Goal: Use online tool/utility: Utilize a website feature to perform a specific function

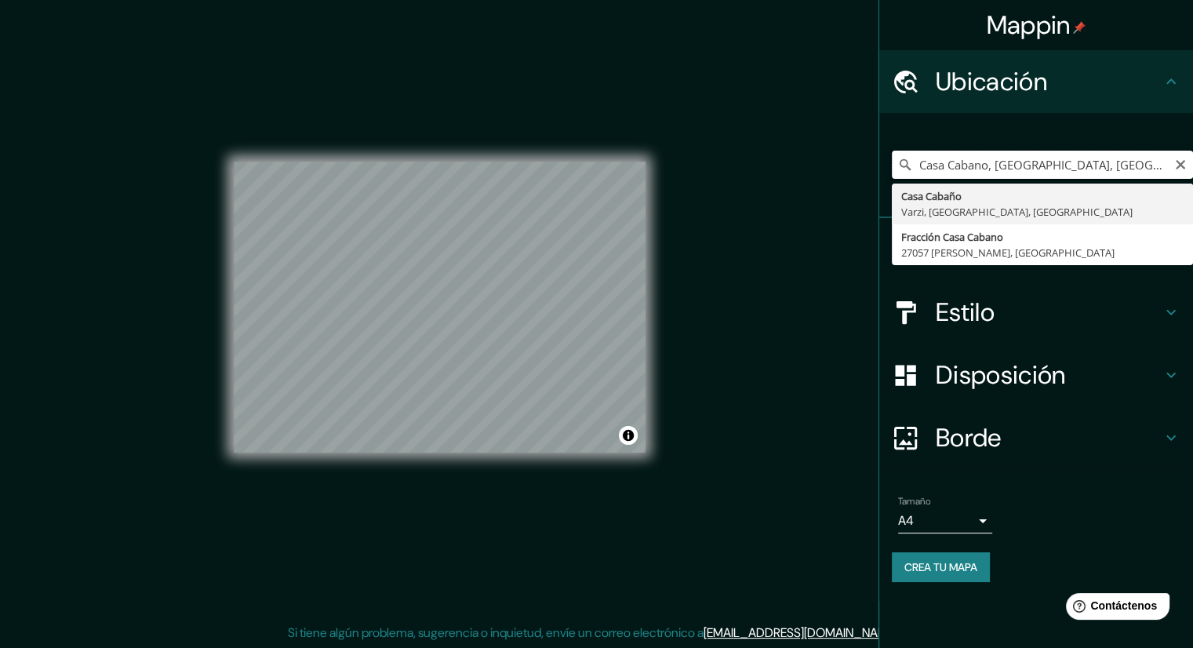
click at [1099, 161] on input "Casa Cabano, [GEOGRAPHIC_DATA], [GEOGRAPHIC_DATA], [GEOGRAPHIC_DATA]" at bounding box center [1042, 165] width 301 height 28
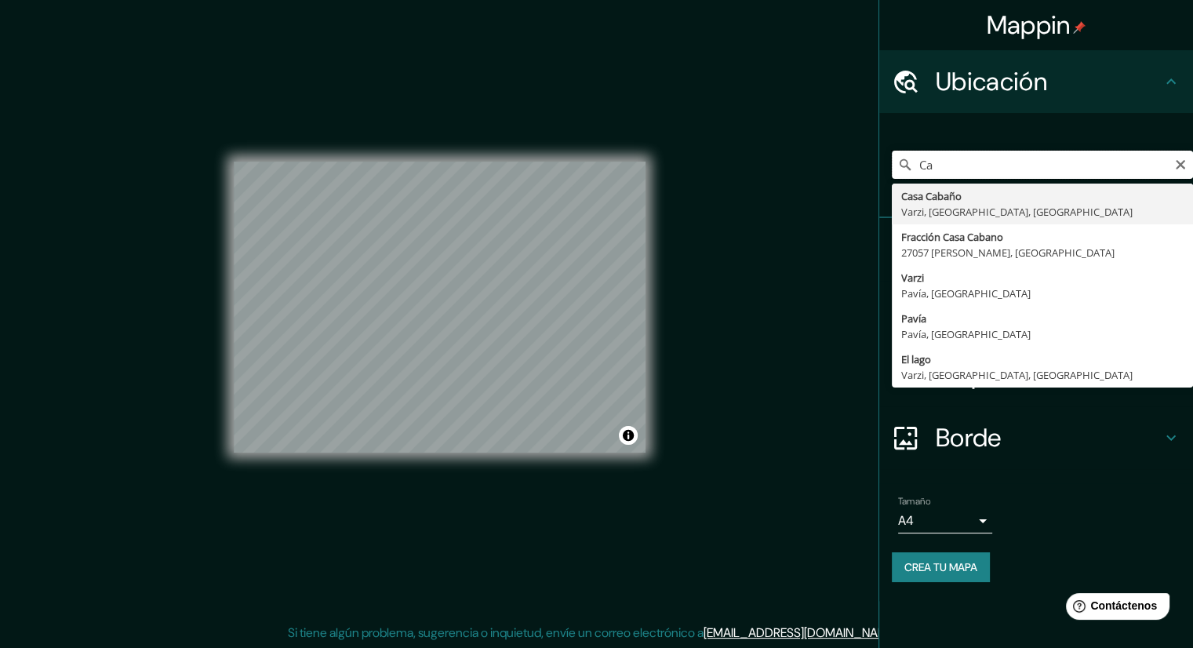
type input "C"
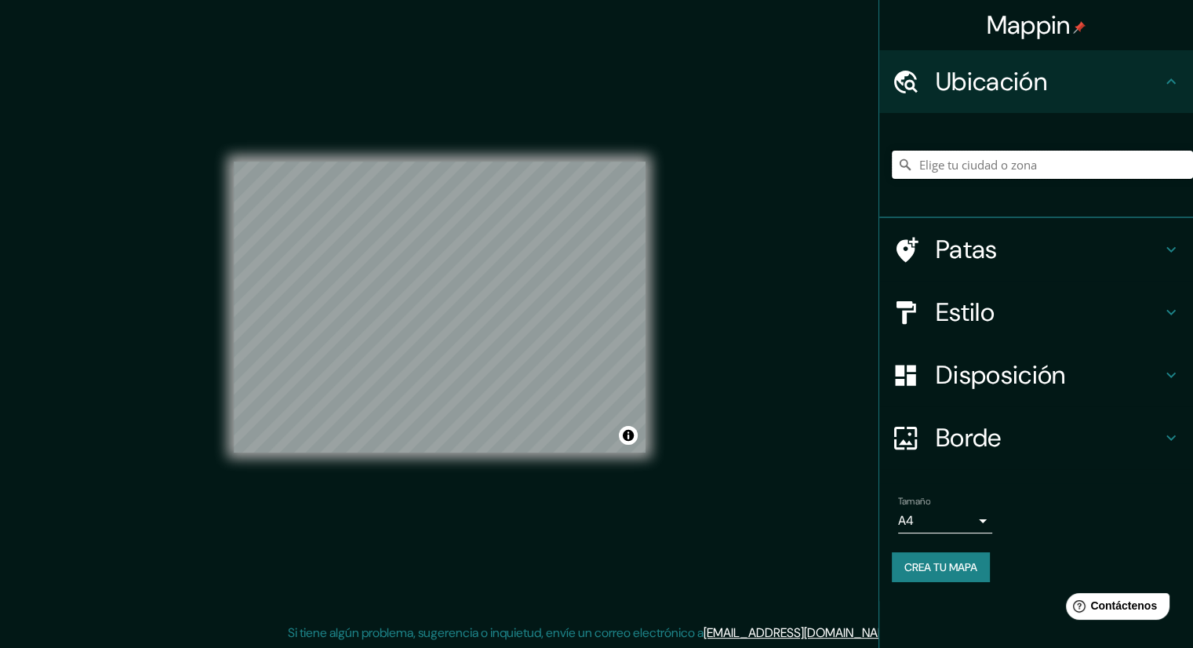
drag, startPoint x: 1004, startPoint y: 166, endPoint x: 1000, endPoint y: 145, distance: 21.5
click at [1000, 145] on div at bounding box center [1042, 165] width 301 height 78
paste input "Roquebrune-Cap-Martin."
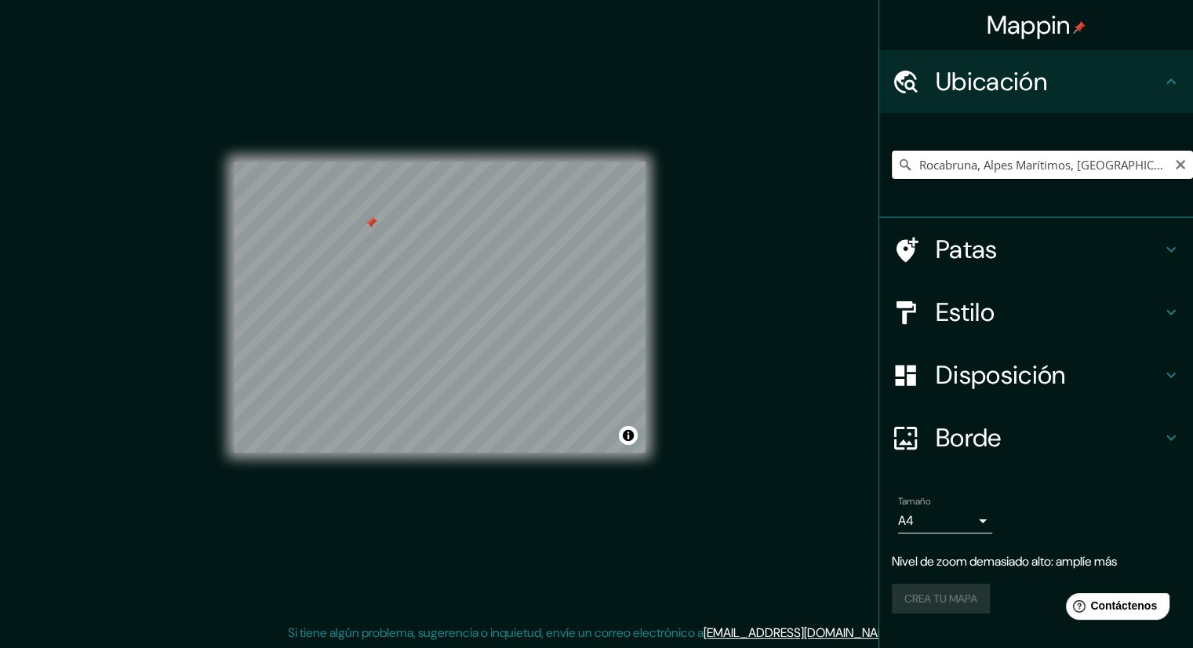
click at [1135, 158] on input "Rocabruna, Alpes Marítimos, [GEOGRAPHIC_DATA]" at bounding box center [1042, 165] width 301 height 28
click at [1132, 170] on input "Rocabruna, Alpes Marítimos, [GEOGRAPHIC_DATA]" at bounding box center [1042, 165] width 301 height 28
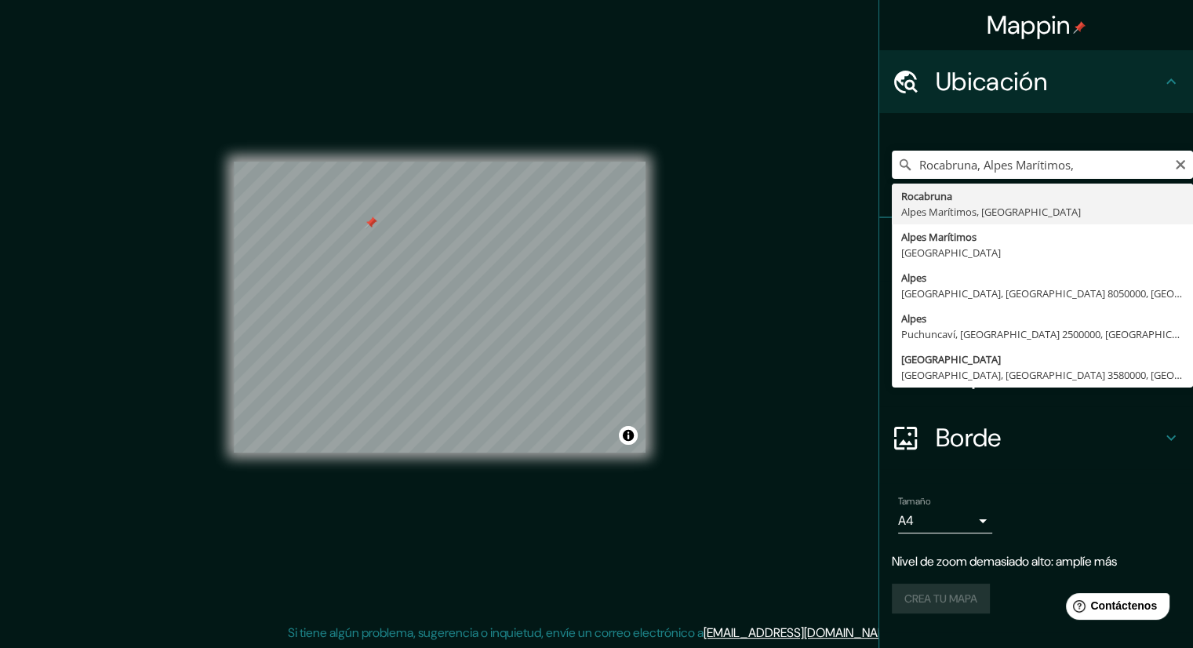
type input "Rocabruna, Alpes Marítimos, [GEOGRAPHIC_DATA]"
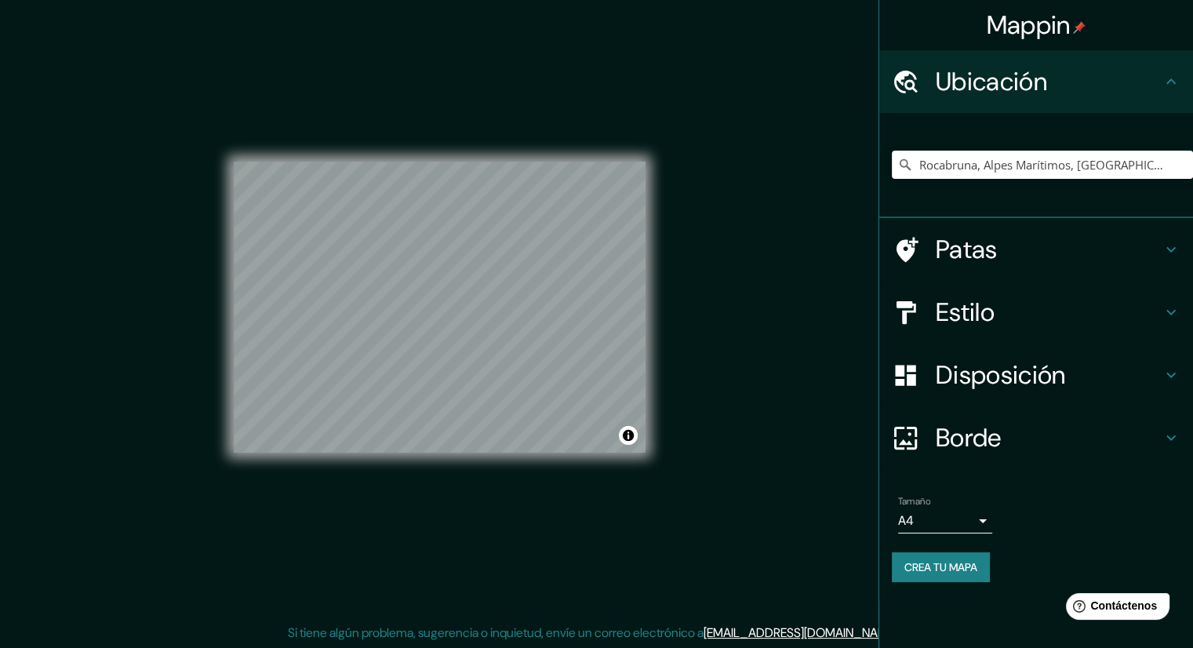
click at [1017, 438] on h4 "Borde" at bounding box center [1049, 437] width 226 height 31
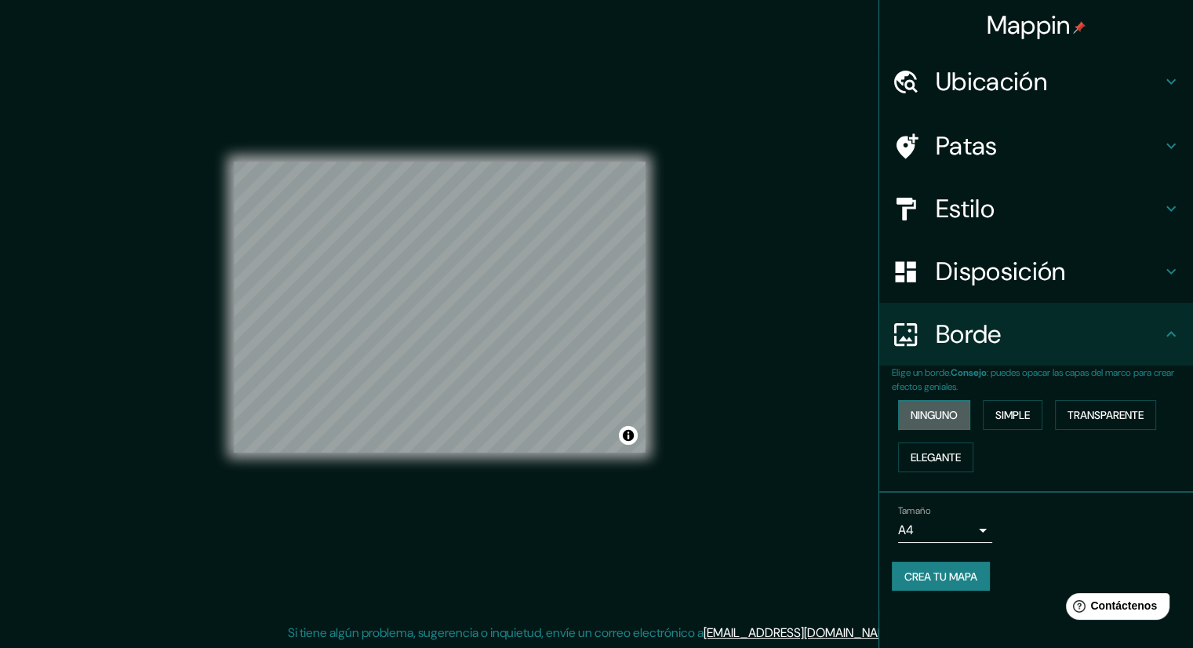
click at [942, 411] on font "Ninguno" at bounding box center [934, 415] width 47 height 14
click at [958, 416] on font "Ninguno" at bounding box center [934, 415] width 47 height 14
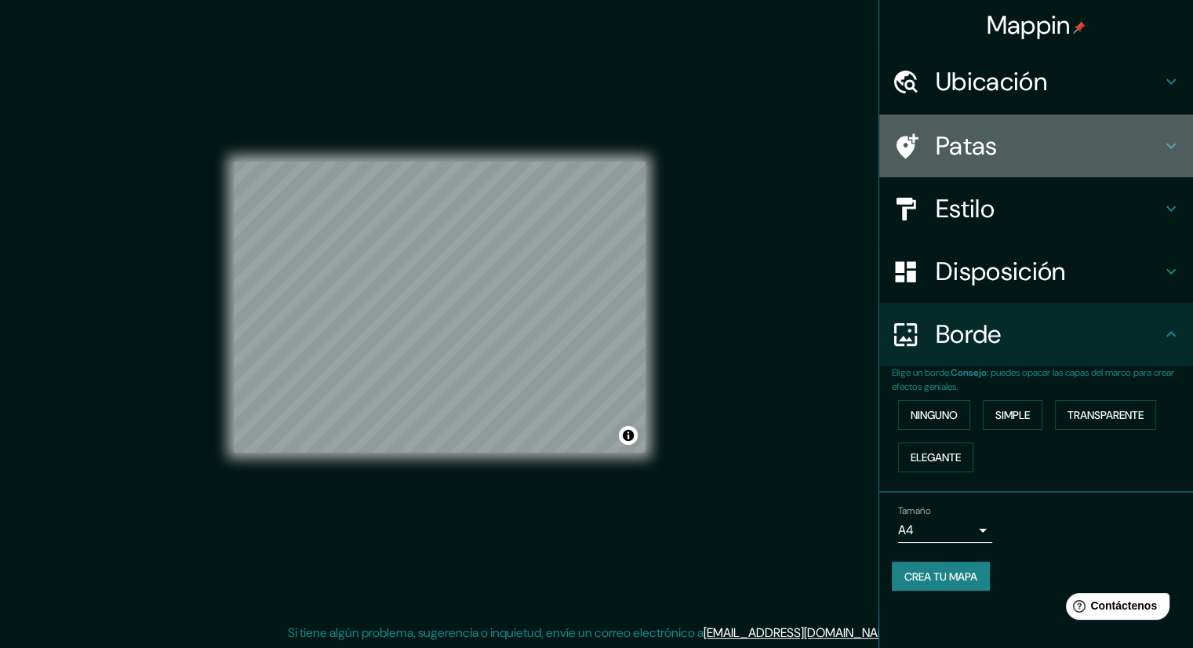
click at [1074, 138] on h4 "Patas" at bounding box center [1049, 145] width 226 height 31
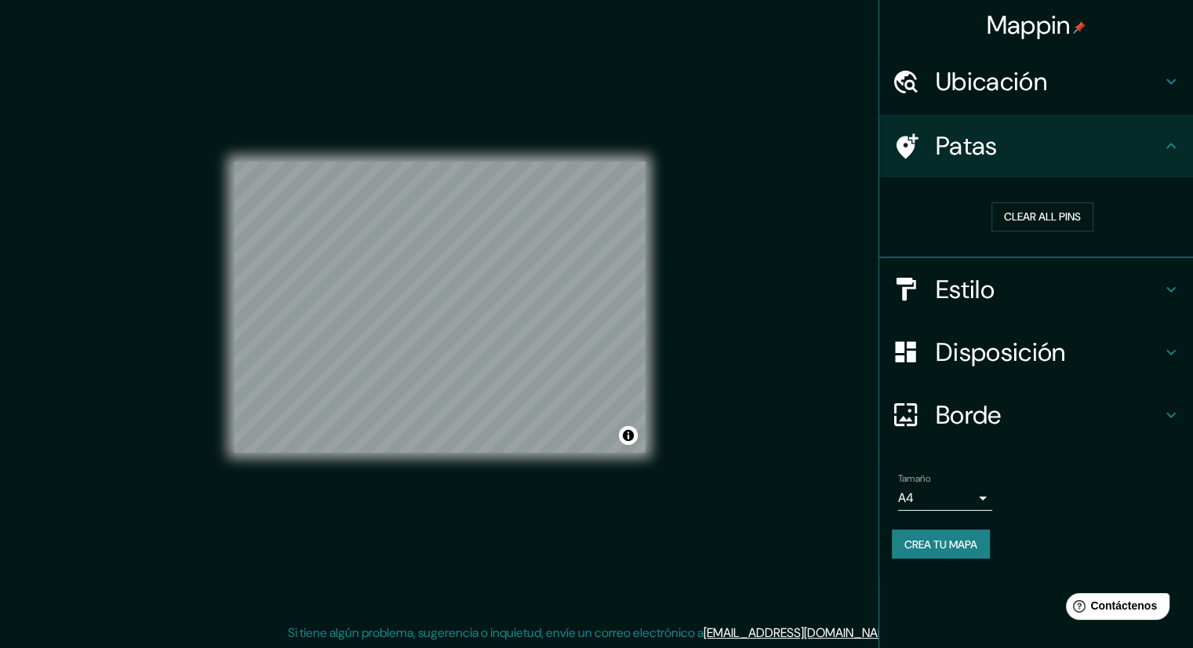
click at [1002, 305] on div "Estilo" at bounding box center [1037, 289] width 314 height 63
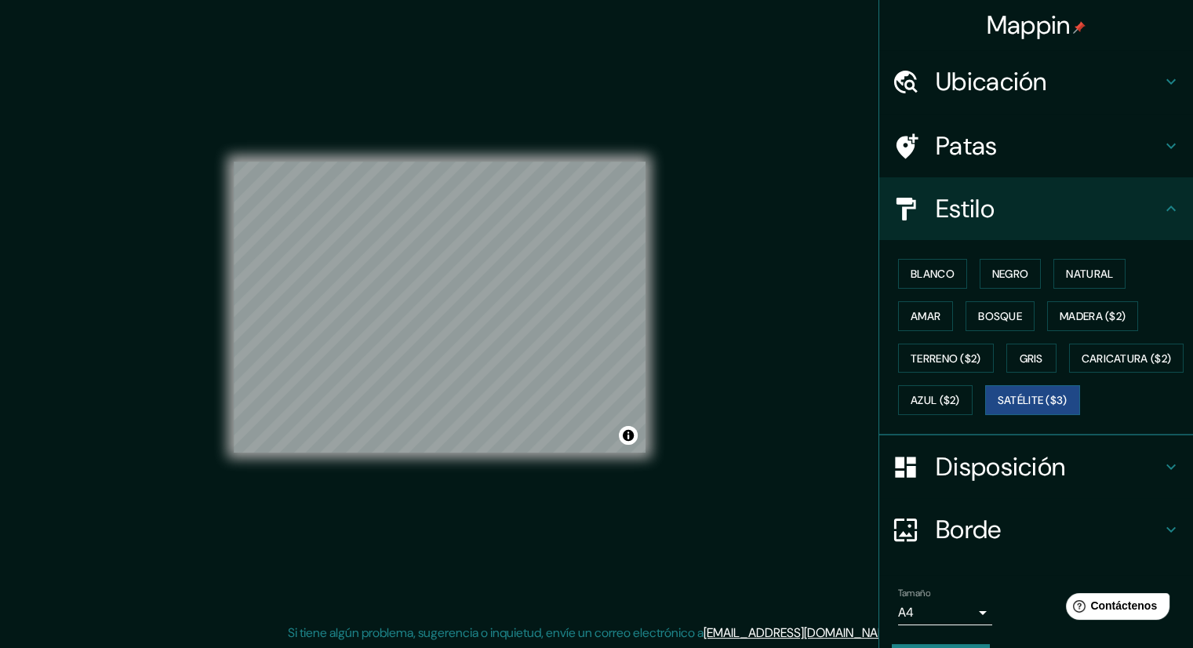
click at [1023, 483] on font "Disposición" at bounding box center [1000, 466] width 129 height 33
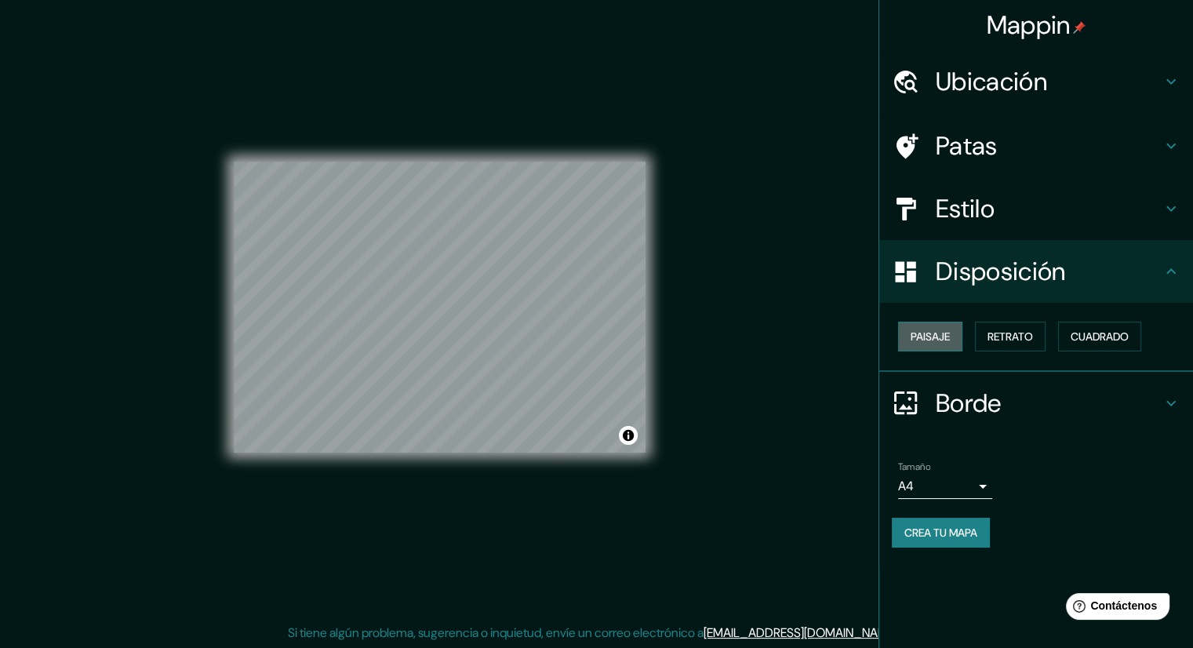
click at [937, 330] on font "Paisaje" at bounding box center [930, 337] width 39 height 14
click at [1001, 330] on font "Retrato" at bounding box center [1011, 337] width 46 height 14
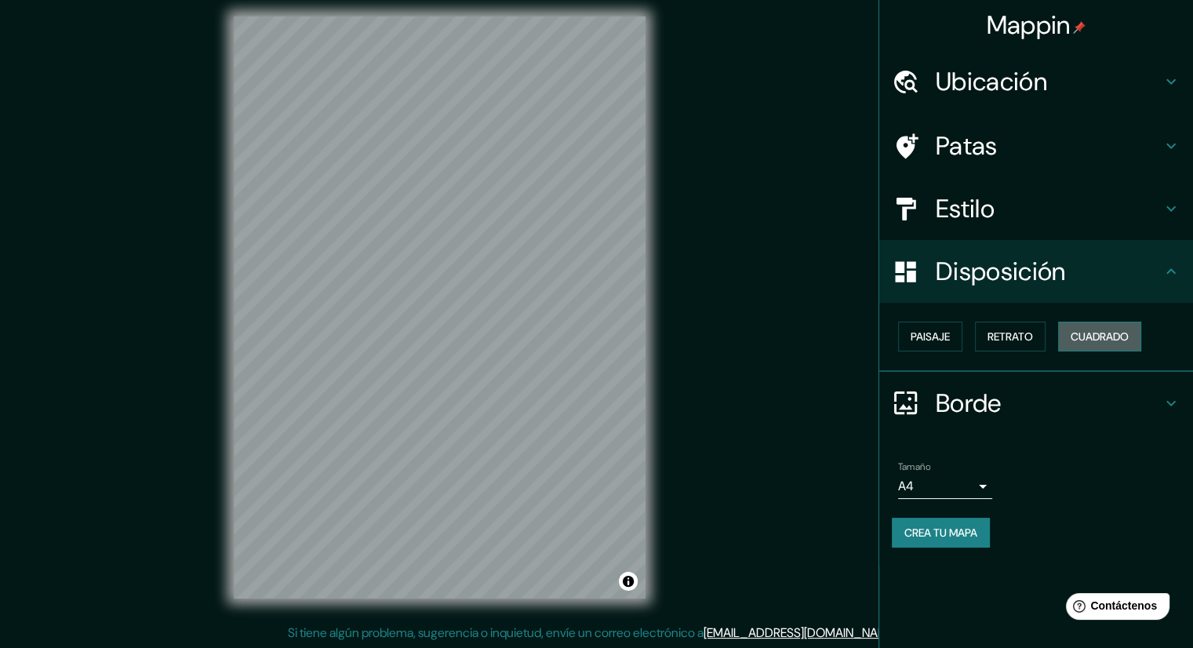
click at [1102, 332] on font "Cuadrado" at bounding box center [1100, 337] width 58 height 14
